Goal: Task Accomplishment & Management: Manage account settings

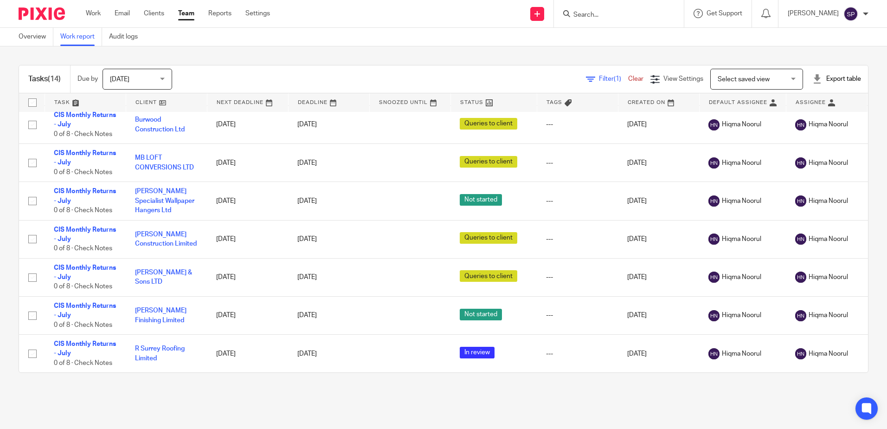
scroll to position [280, 0]
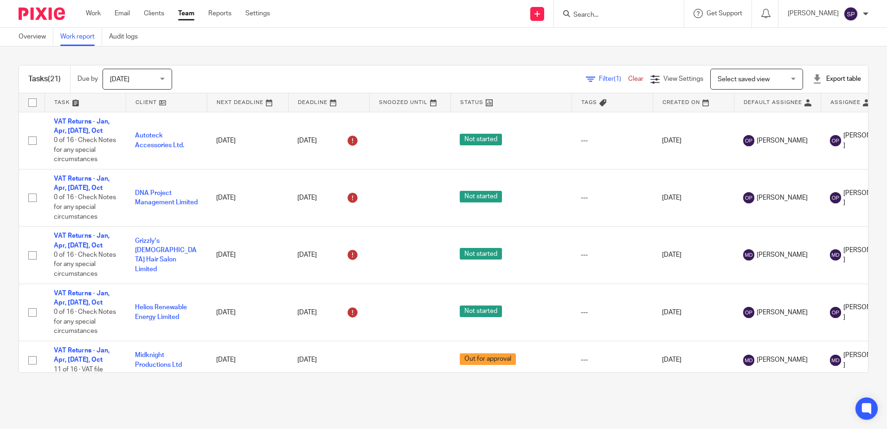
click at [191, 57] on div "Tasks (21) Due by [DATE] [DATE] [DATE] [DATE] This week Next week This month Ne…" at bounding box center [443, 218] width 887 height 345
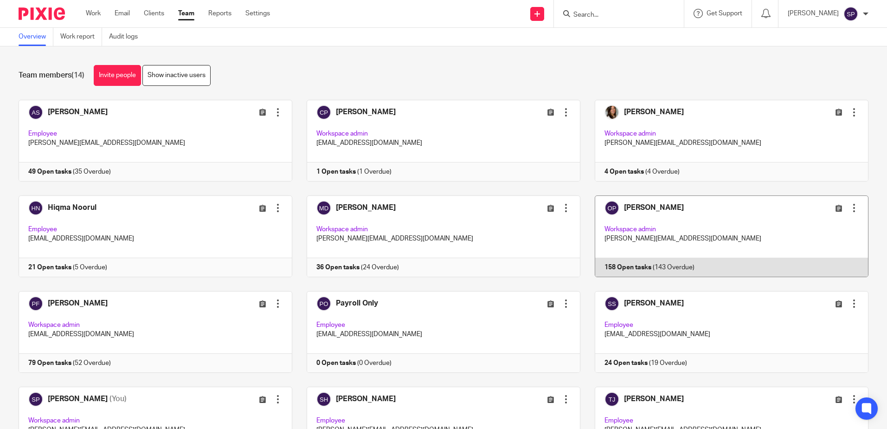
click at [640, 266] on link at bounding box center [724, 236] width 288 height 82
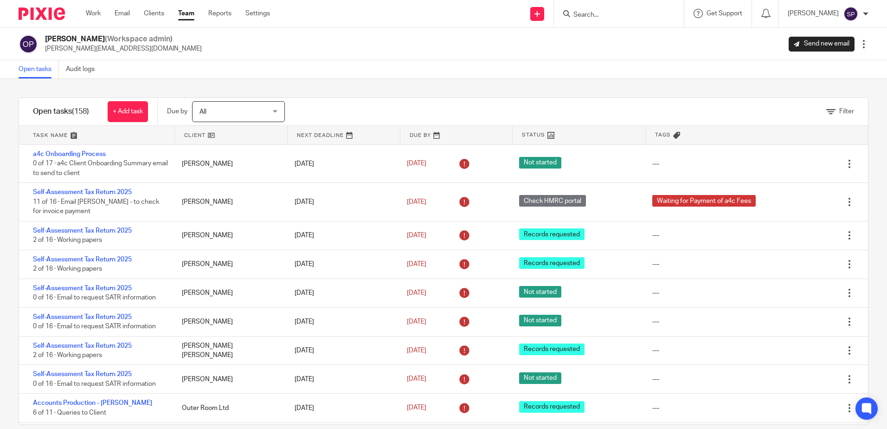
click at [187, 14] on link "Team" at bounding box center [186, 13] width 16 height 9
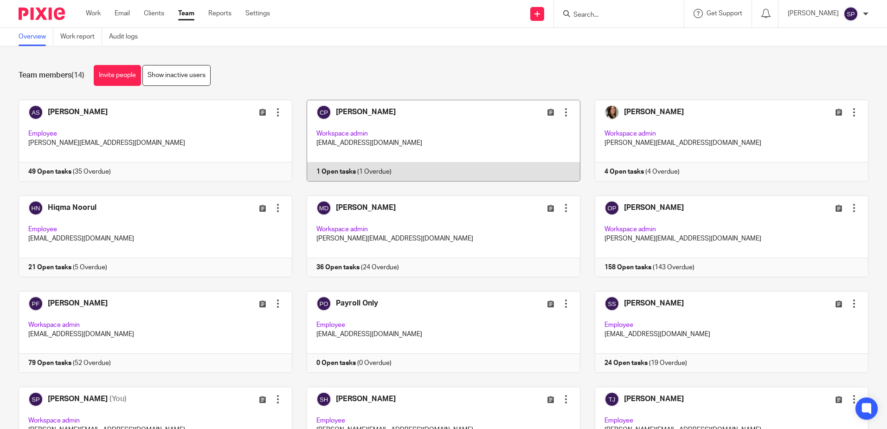
click at [339, 169] on link at bounding box center [436, 141] width 288 height 82
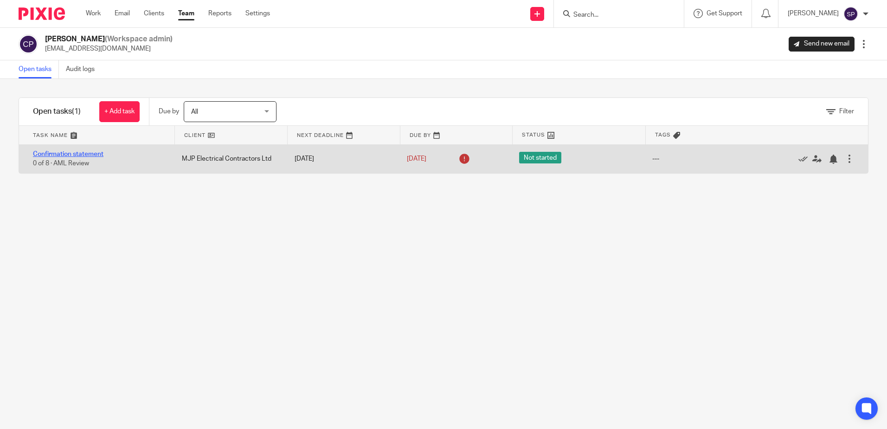
click at [67, 153] on link "Confirmation statement" at bounding box center [68, 154] width 71 height 6
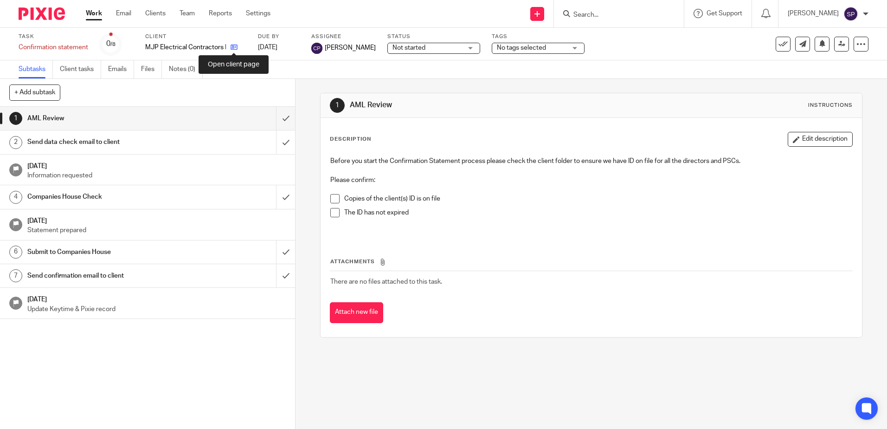
click at [231, 46] on icon at bounding box center [234, 47] width 7 height 7
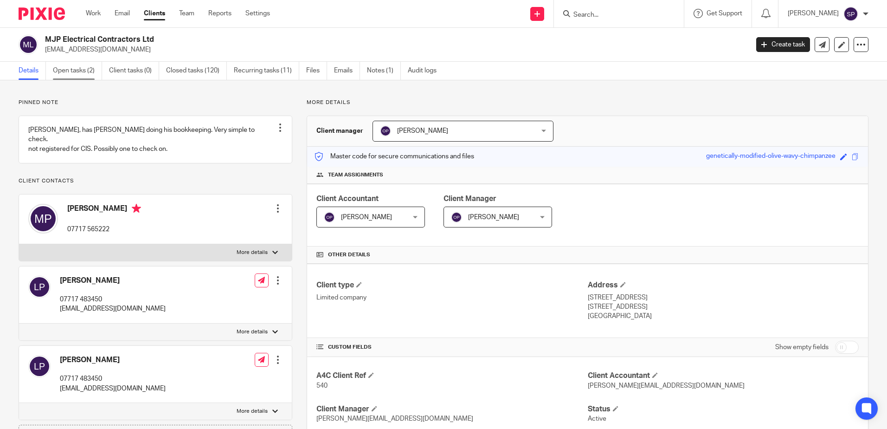
click at [77, 71] on link "Open tasks (2)" at bounding box center [77, 71] width 49 height 18
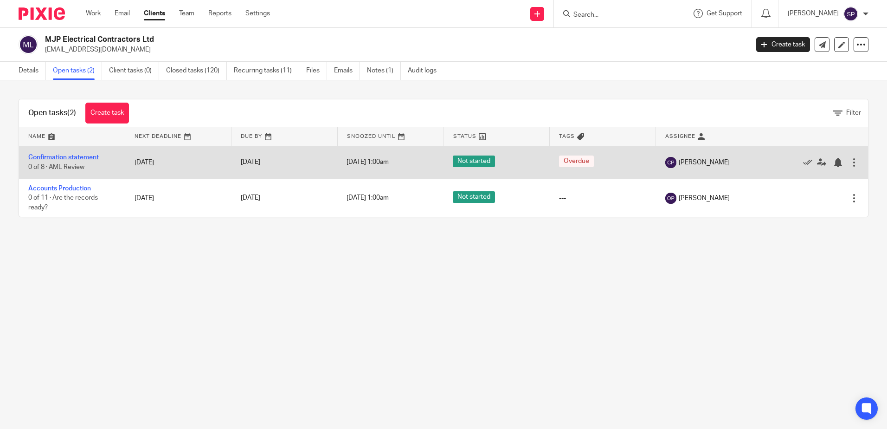
click at [76, 156] on link "Confirmation statement" at bounding box center [63, 157] width 71 height 6
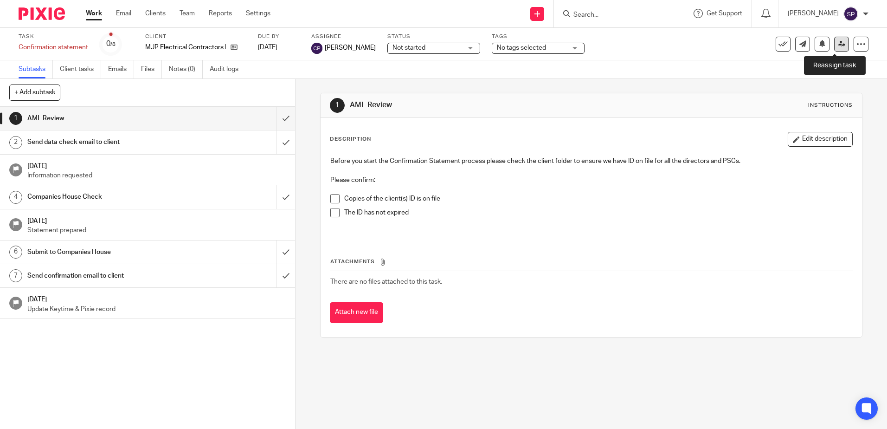
click at [838, 46] on icon at bounding box center [841, 43] width 7 height 7
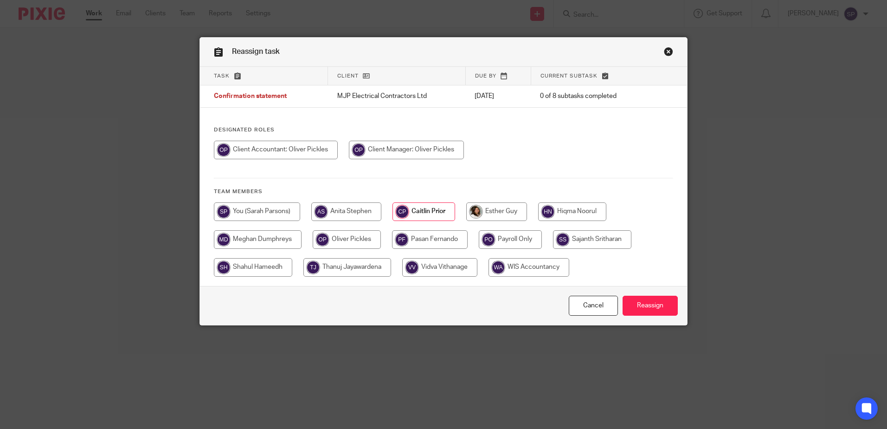
click at [275, 153] on input "radio" at bounding box center [276, 150] width 124 height 19
radio input "true"
click at [631, 307] on input "Reassign" at bounding box center [650, 306] width 55 height 20
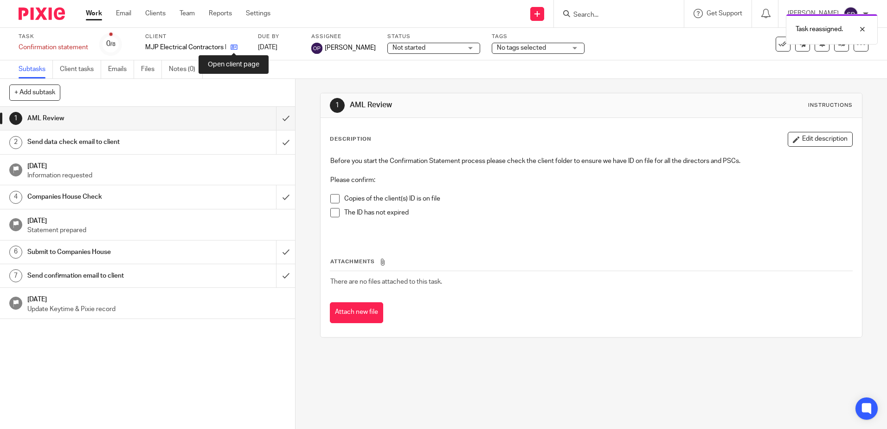
click at [233, 48] on icon at bounding box center [234, 47] width 7 height 7
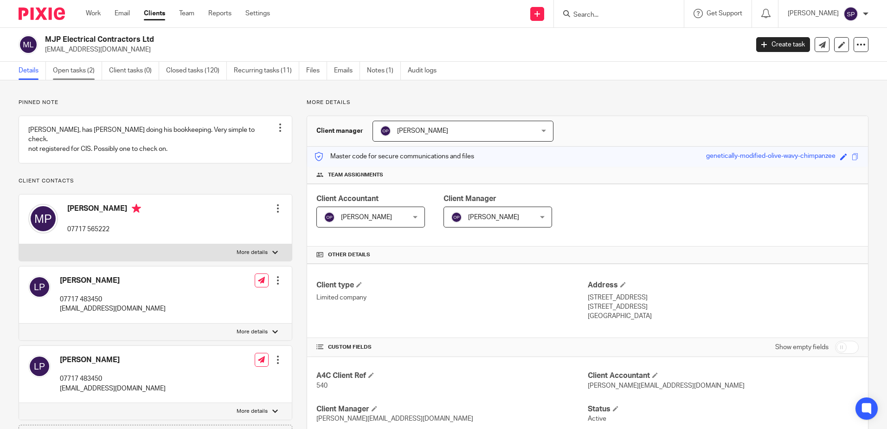
click at [65, 71] on link "Open tasks (2)" at bounding box center [77, 71] width 49 height 18
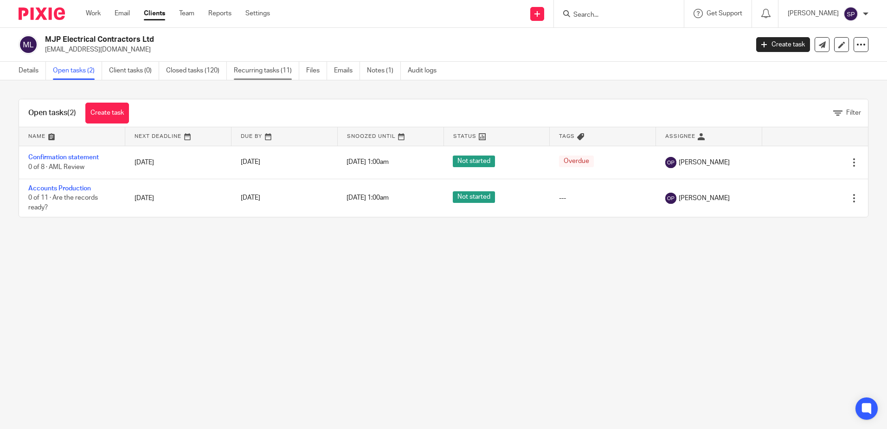
click at [254, 69] on link "Recurring tasks (11)" at bounding box center [266, 71] width 65 height 18
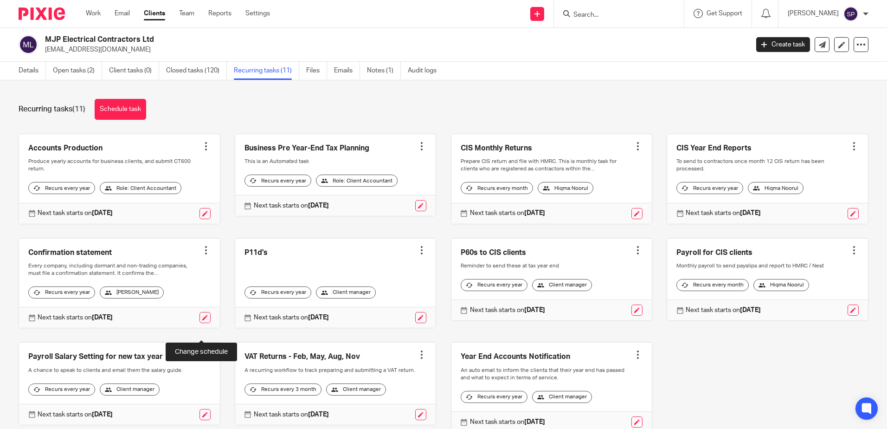
click at [203, 323] on link at bounding box center [205, 317] width 11 height 11
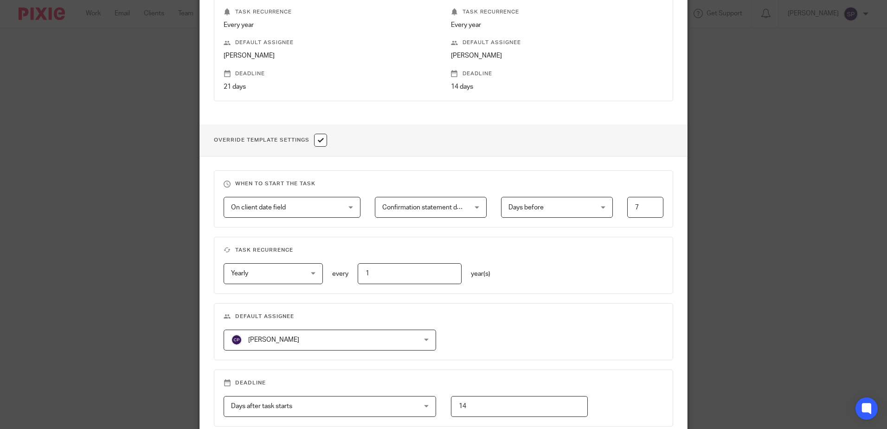
scroll to position [278, 0]
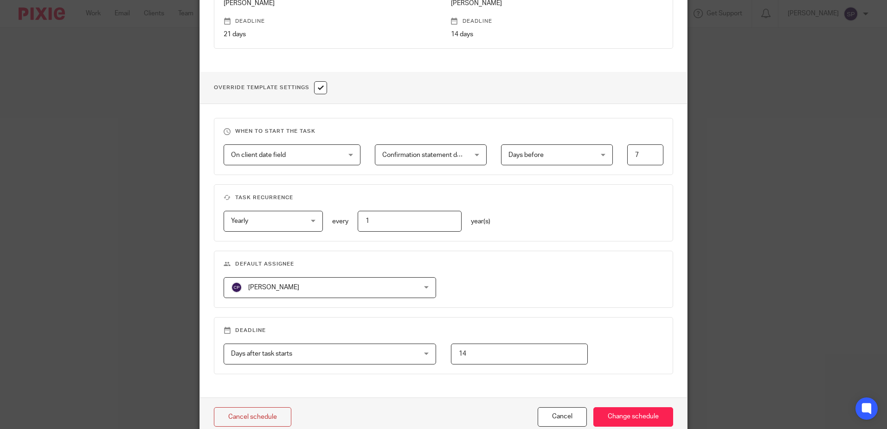
click at [418, 286] on div "[PERSON_NAME] Caitlin Prior" at bounding box center [330, 287] width 212 height 21
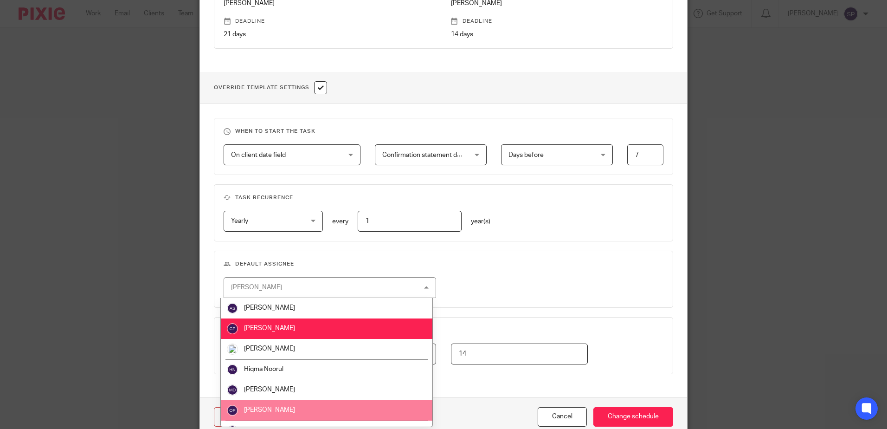
click at [304, 413] on li "[PERSON_NAME]" at bounding box center [327, 410] width 212 height 20
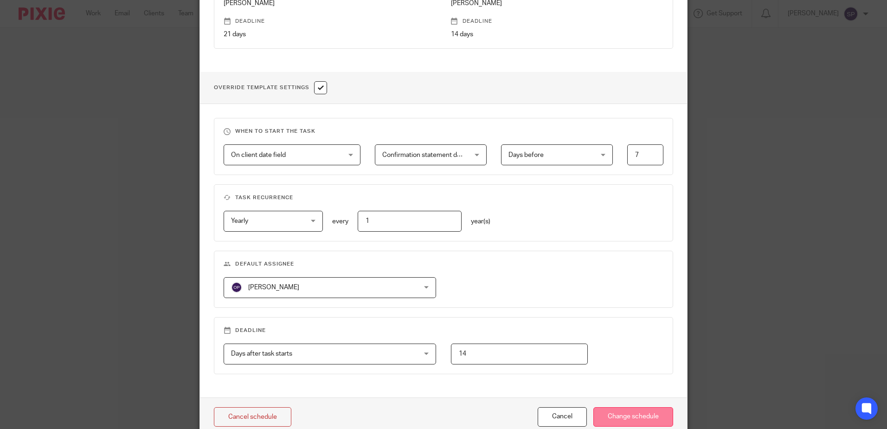
click at [633, 414] on input "Change schedule" at bounding box center [633, 417] width 80 height 20
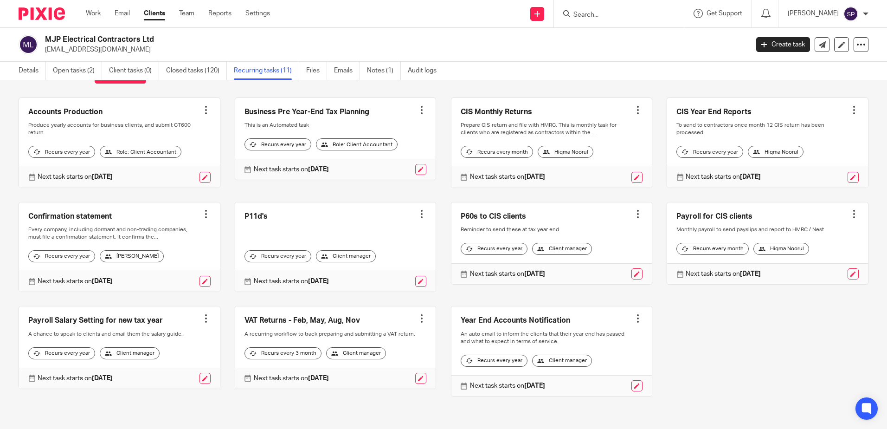
scroll to position [58, 0]
click at [866, 14] on div at bounding box center [866, 14] width 6 height 6
click at [823, 65] on span "Logout" at bounding box center [825, 64] width 21 height 6
